Goal: Task Accomplishment & Management: Complete application form

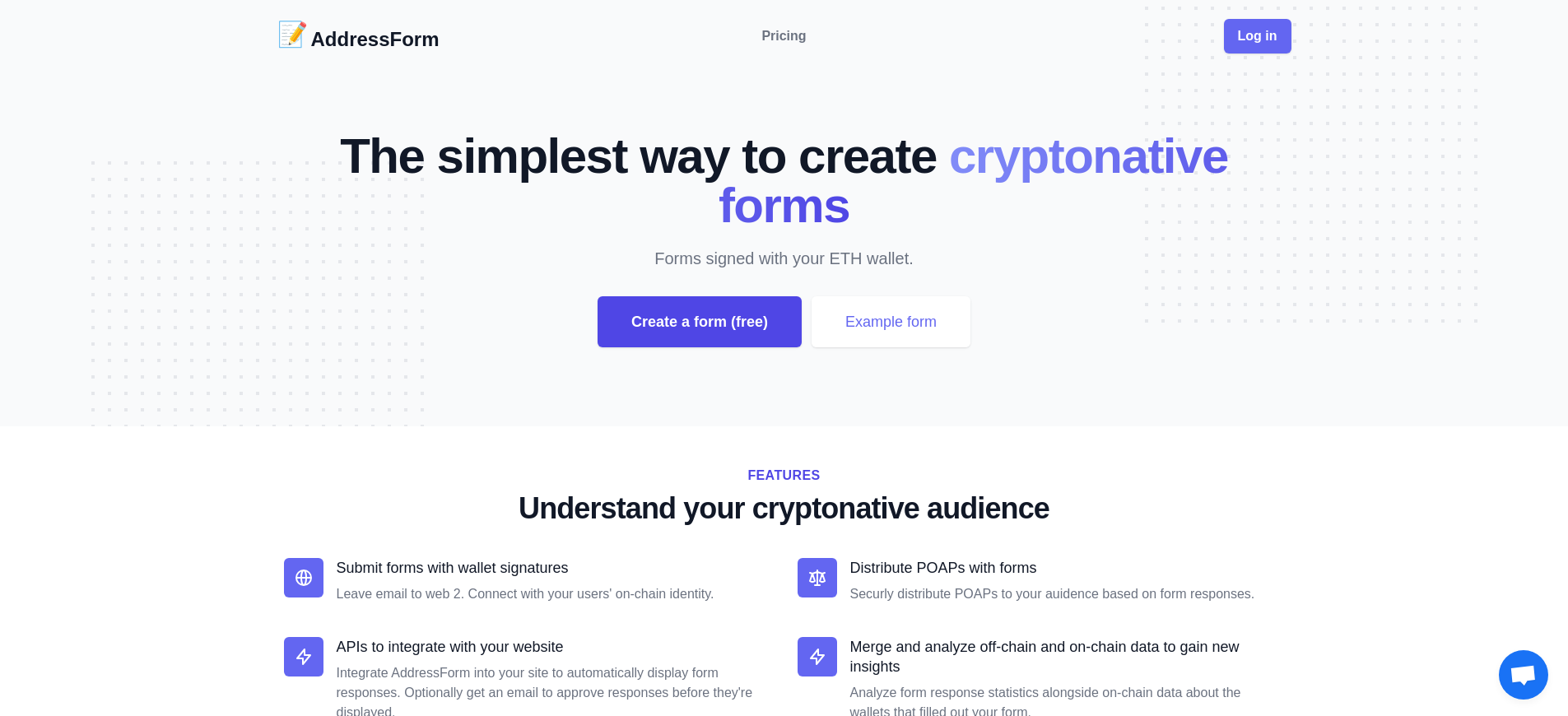
click at [698, 322] on div "Create a form (free)" at bounding box center [700, 322] width 204 height 51
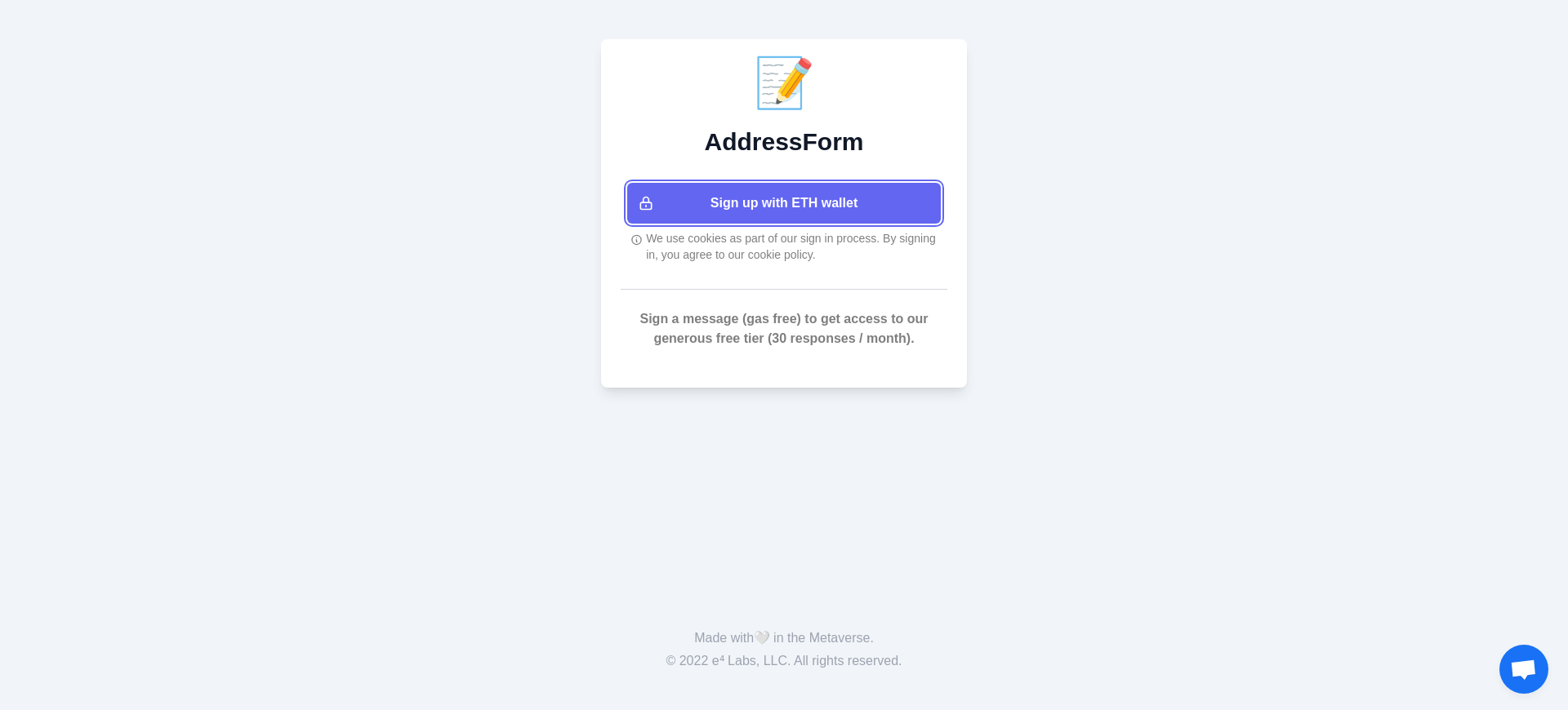
click at [784, 204] on button "Sign up with ETH wallet" at bounding box center [784, 203] width 314 height 40
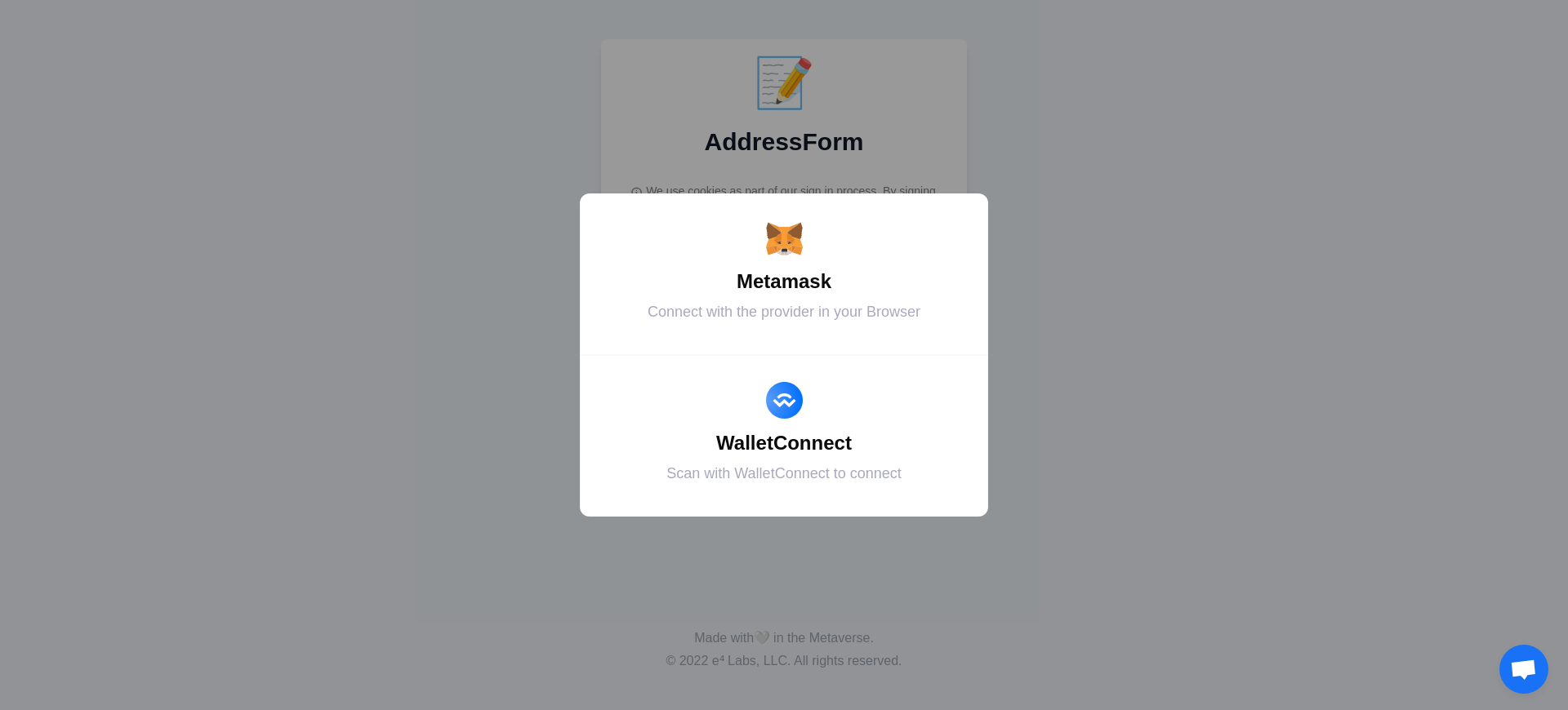
click at [784, 282] on div "Metamask" at bounding box center [783, 282] width 367 height 29
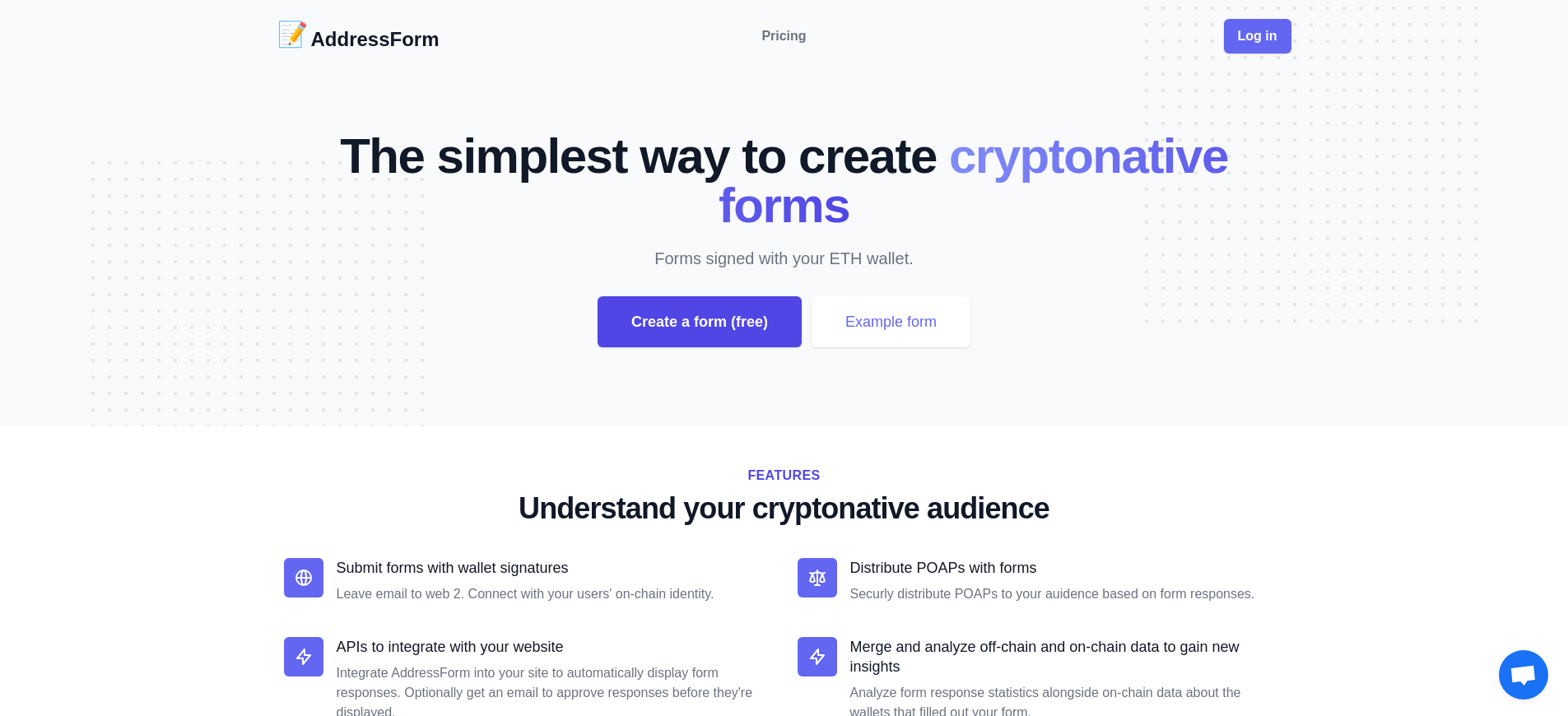
click at [698, 322] on div "Create a form (free)" at bounding box center [700, 322] width 204 height 51
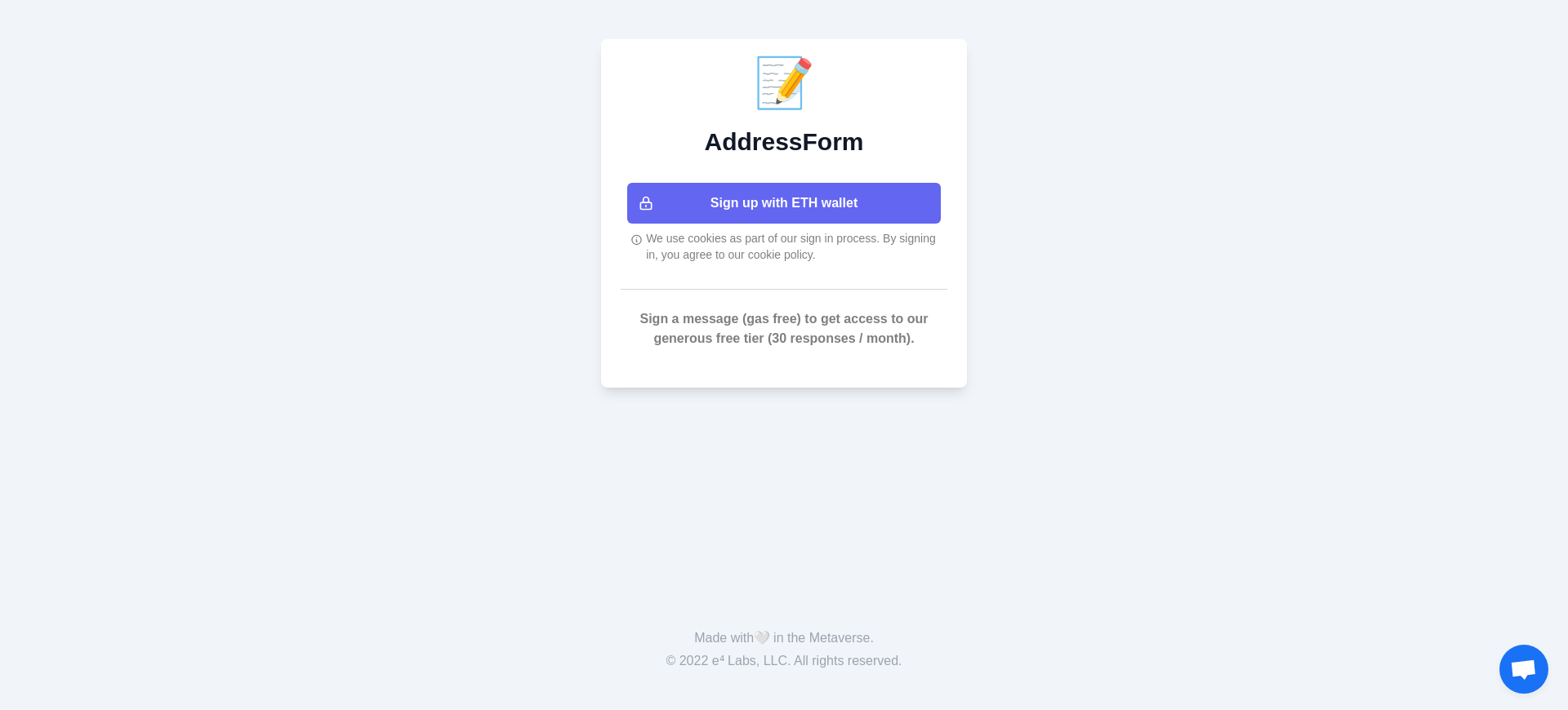
click at [784, 204] on button "Sign up with ETH wallet" at bounding box center [784, 203] width 314 height 40
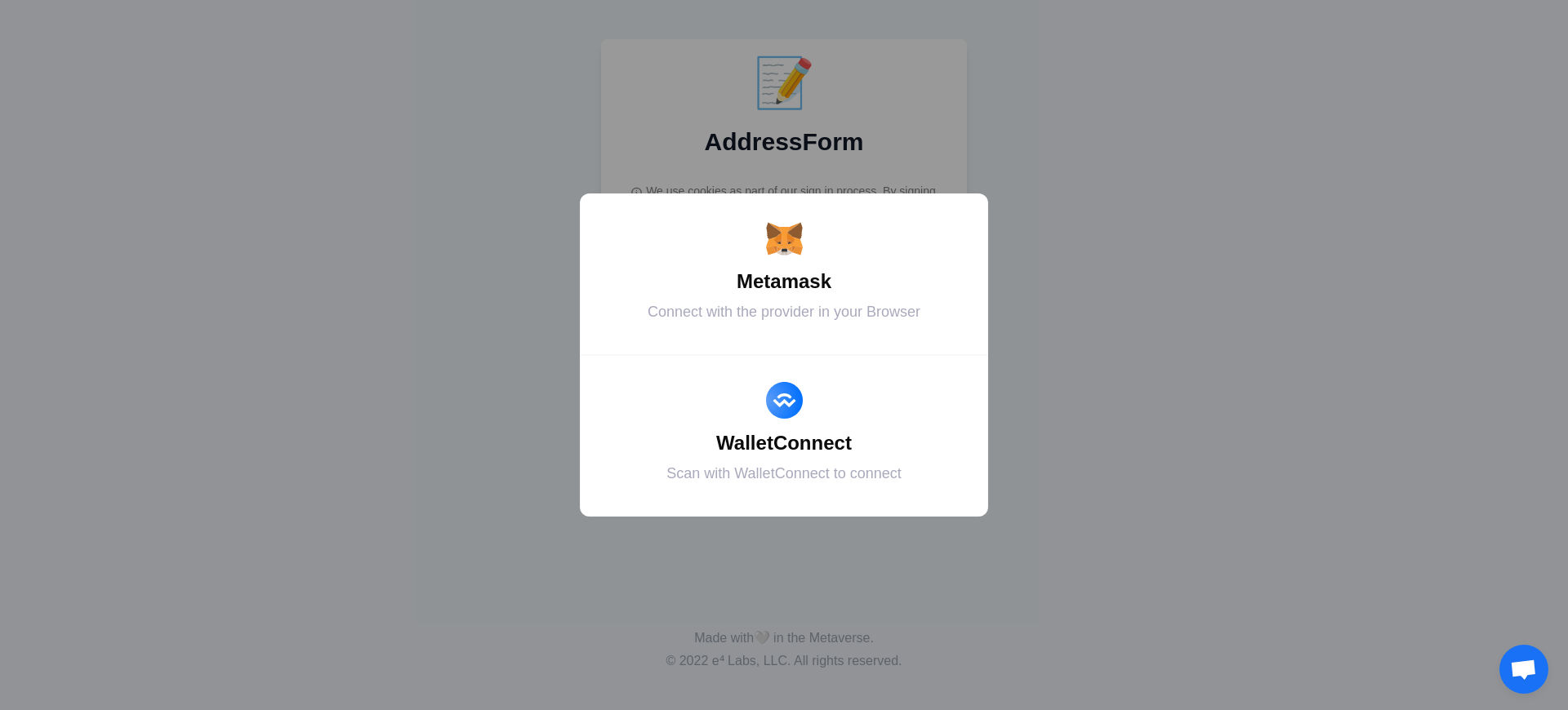
click at [784, 282] on div "Metamask" at bounding box center [783, 282] width 367 height 29
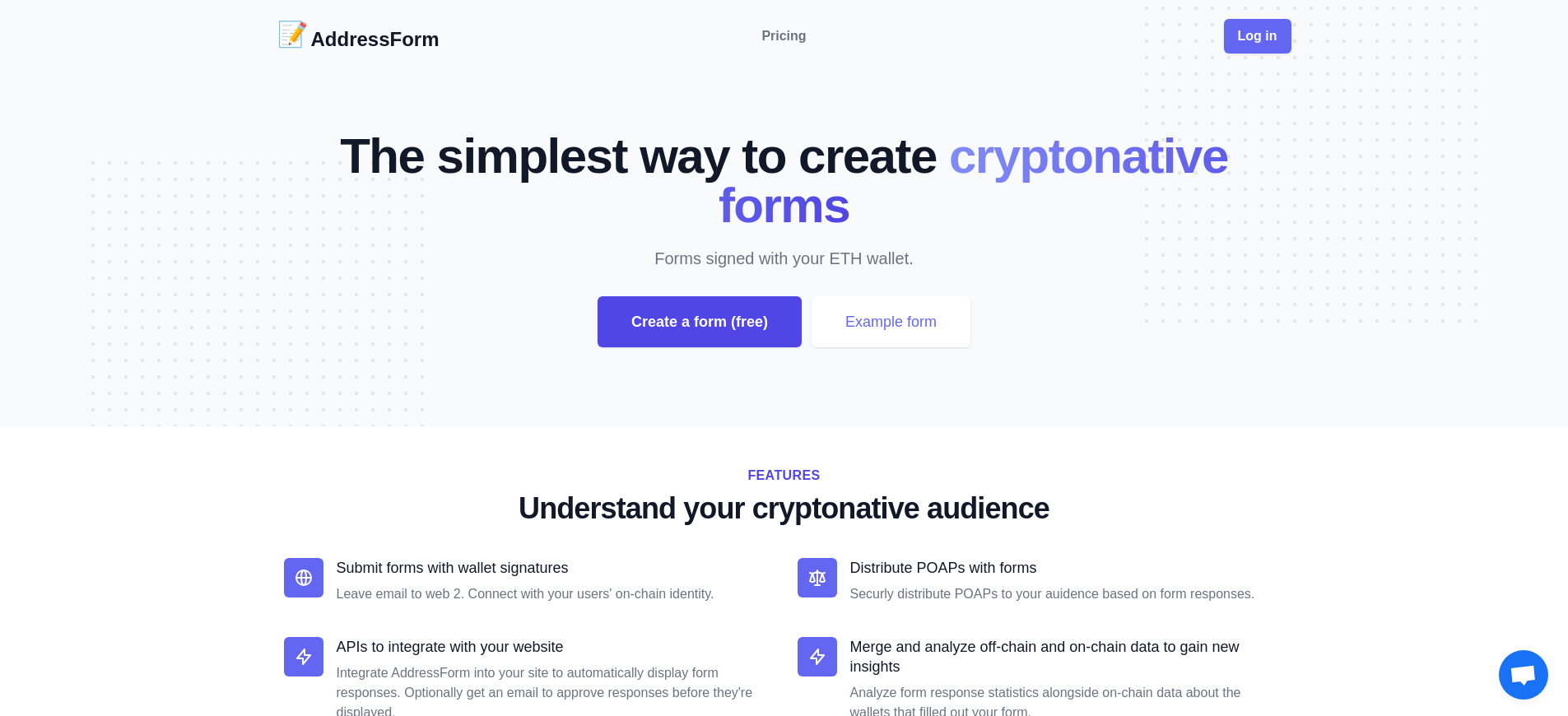
click at [698, 322] on div "Create a form (free)" at bounding box center [700, 322] width 204 height 51
